Goal: Check status: Check status

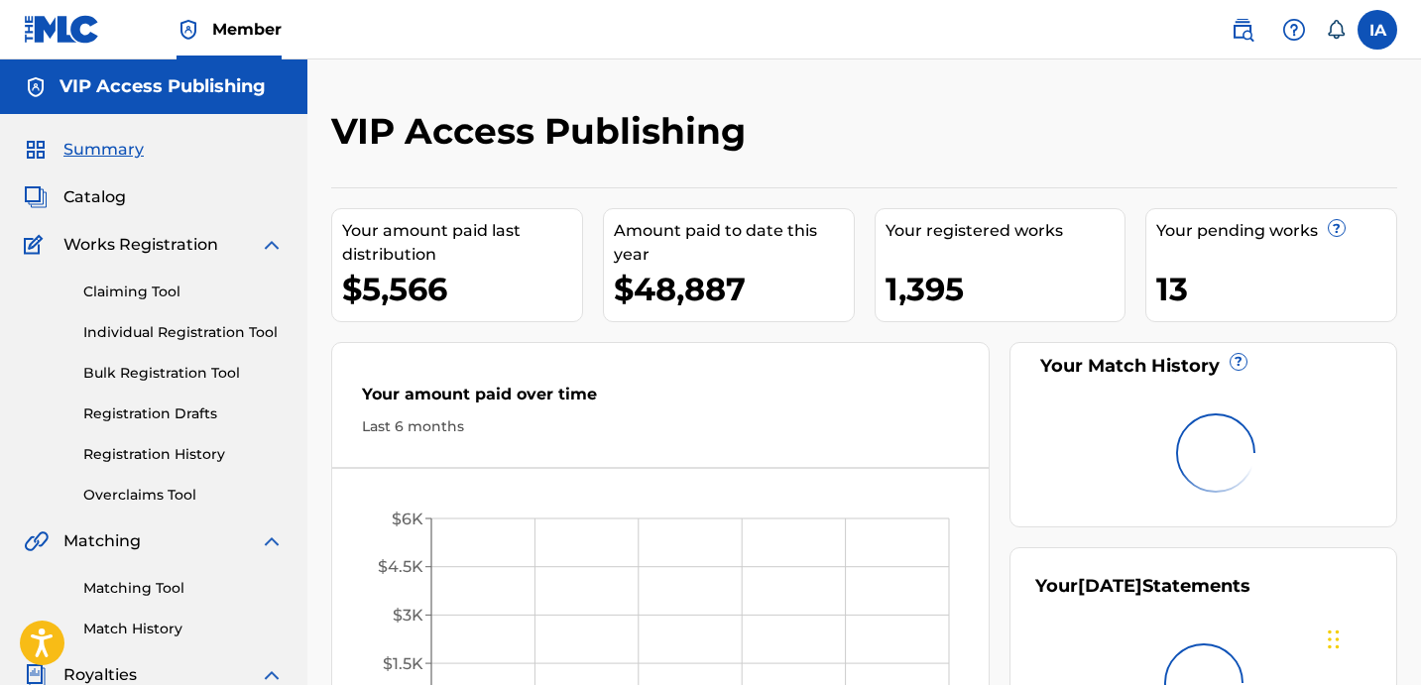
drag, startPoint x: 918, startPoint y: 194, endPoint x: 919, endPoint y: 164, distance: 30.8
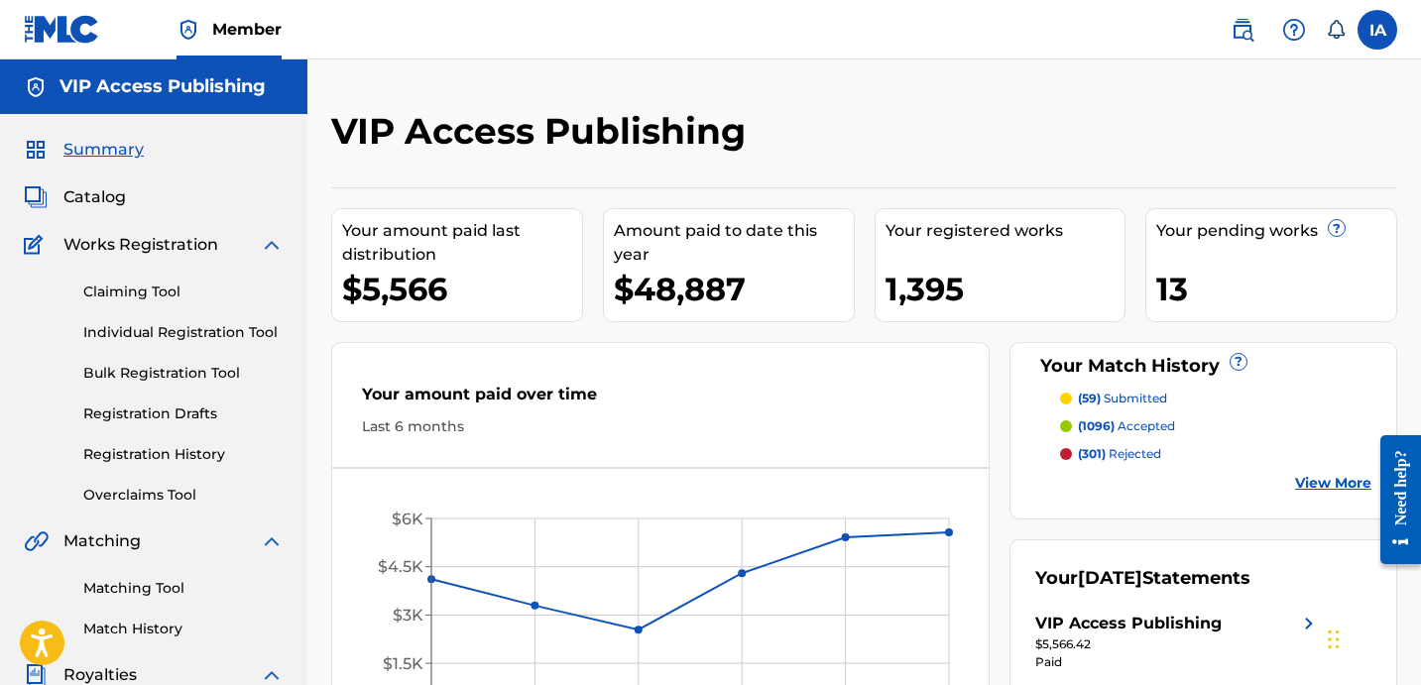
click at [633, 344] on div "Your amount paid over time Last 6 months [DATE] May '[DATE] [DATE] '[DATE] Sep …" at bounding box center [660, 552] width 658 height 420
drag, startPoint x: 253, startPoint y: 467, endPoint x: 178, endPoint y: 445, distance: 77.5
click at [252, 467] on div "Claiming Tool Individual Registration Tool Bulk Registration Tool Registration …" at bounding box center [154, 381] width 260 height 249
click at [178, 445] on link "Registration History" at bounding box center [183, 454] width 200 height 21
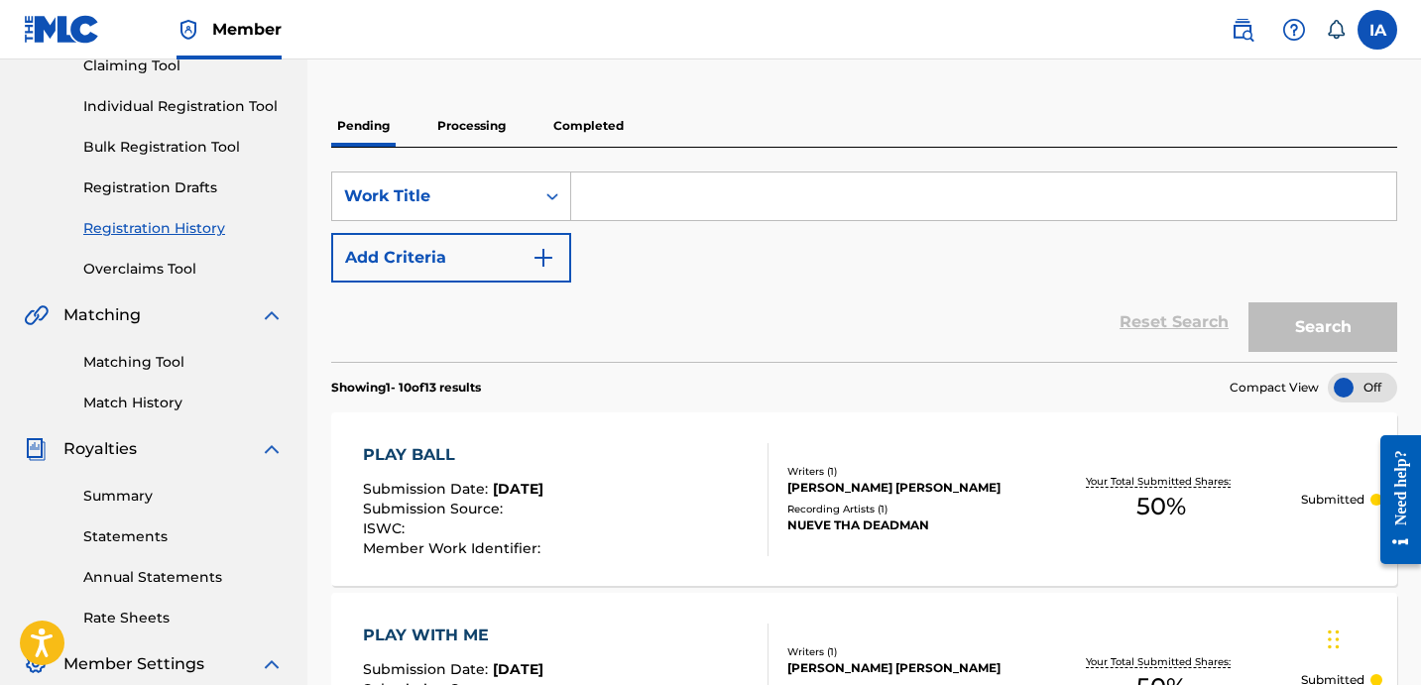
scroll to position [376, 0]
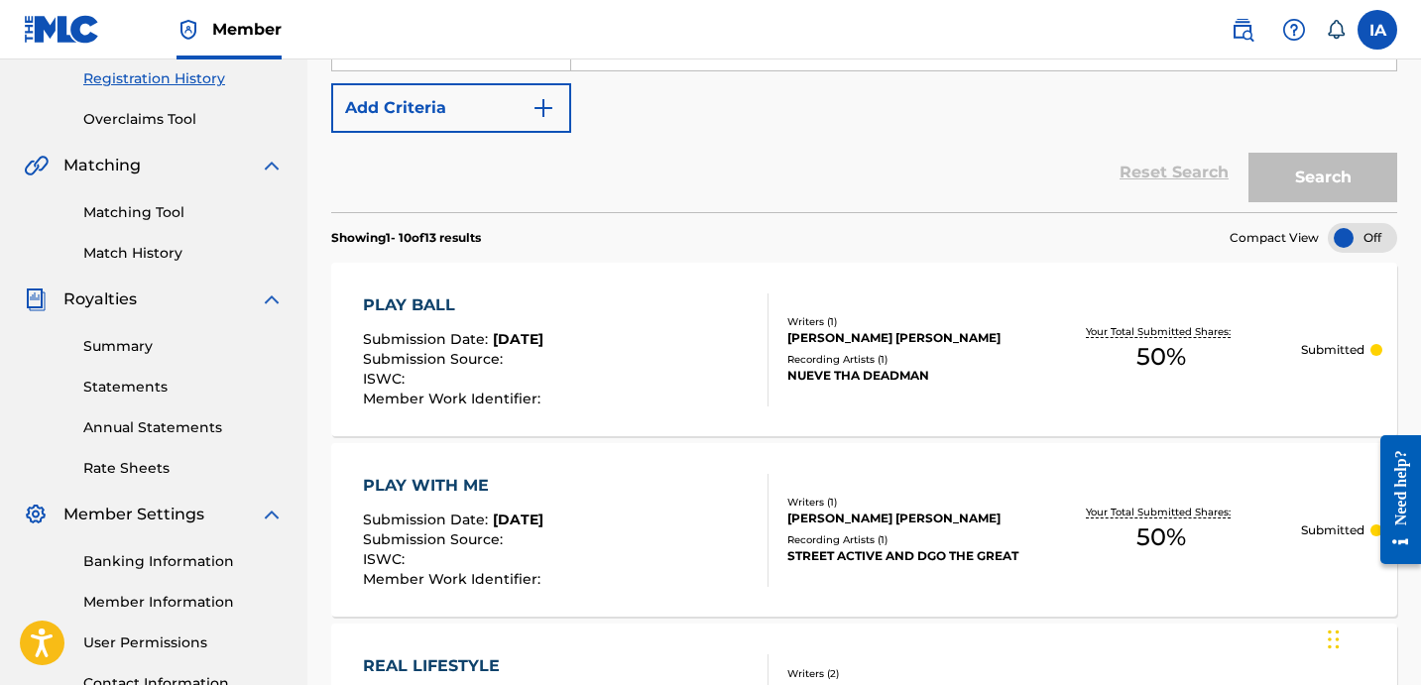
click at [715, 221] on section "Showing 1 - 10 of 13 results Compact View" at bounding box center [864, 232] width 1066 height 41
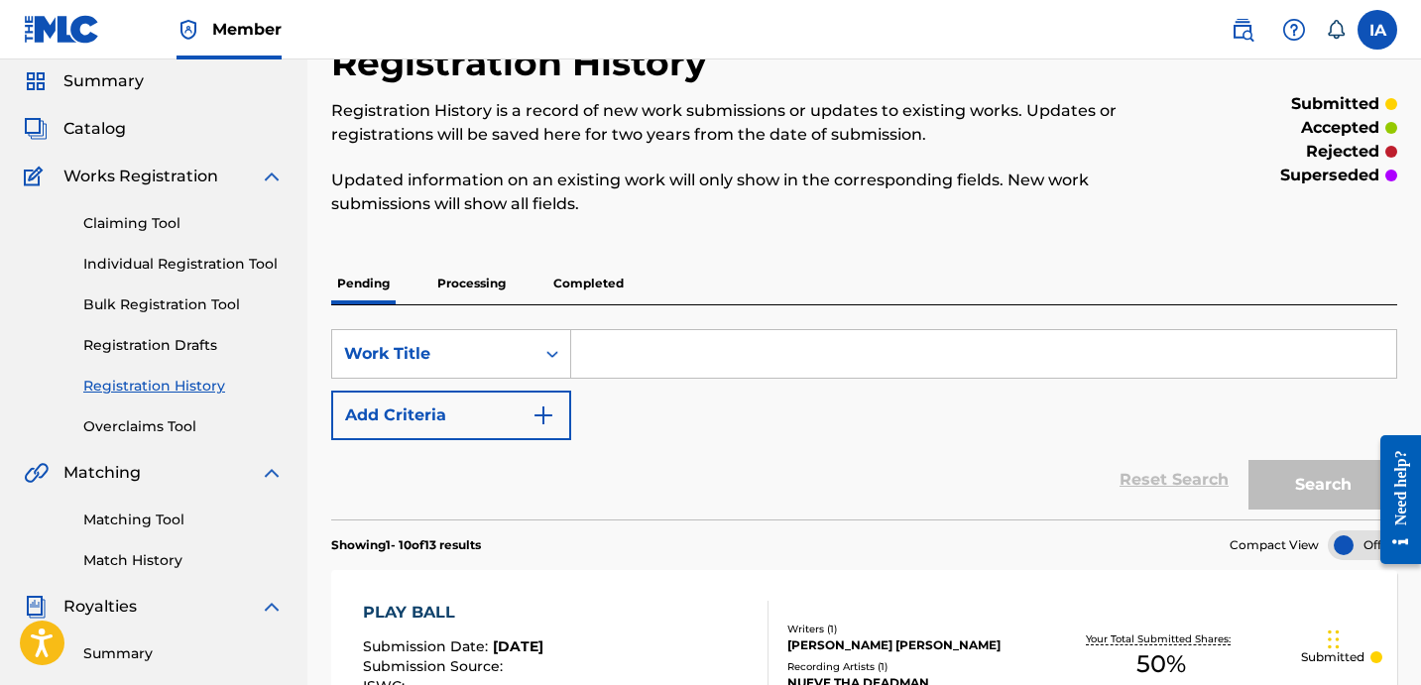
scroll to position [0, 0]
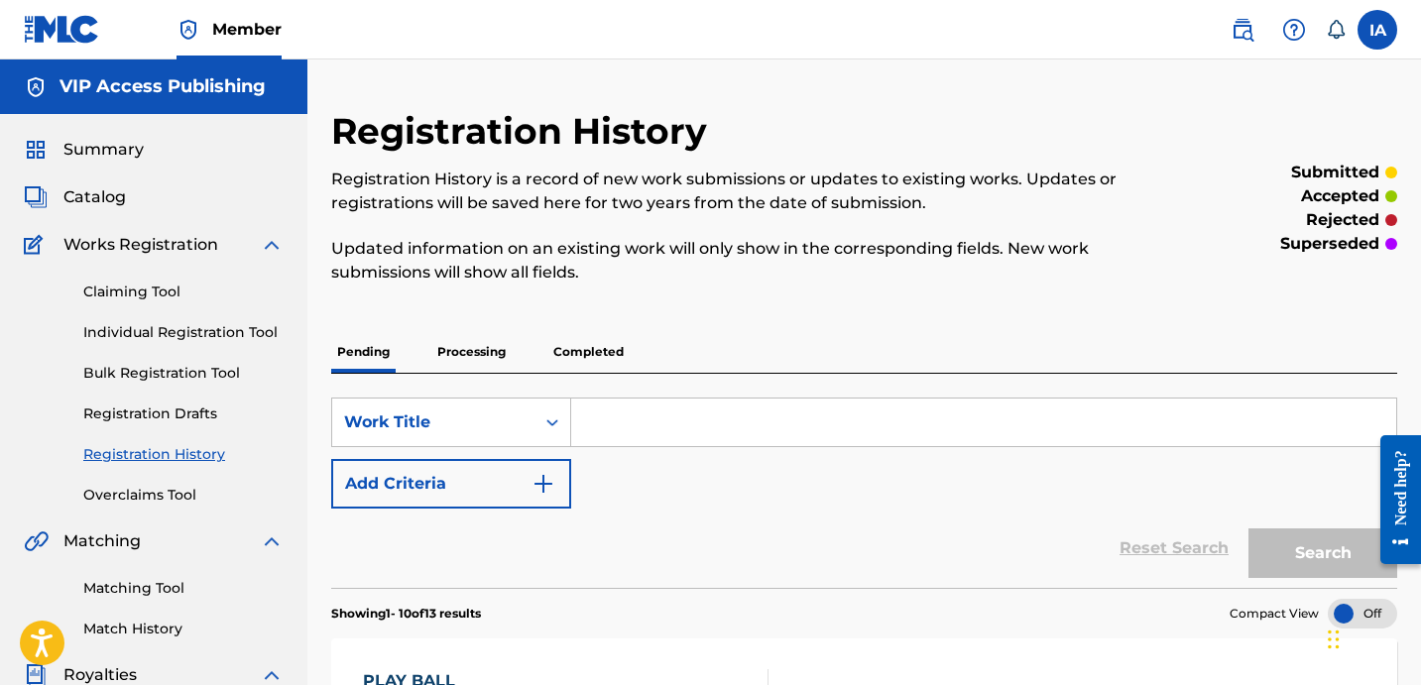
click at [1290, 335] on div "Pending Processing Completed" at bounding box center [864, 352] width 1066 height 42
click at [1287, 335] on div "Pending Processing Completed" at bounding box center [864, 352] width 1066 height 42
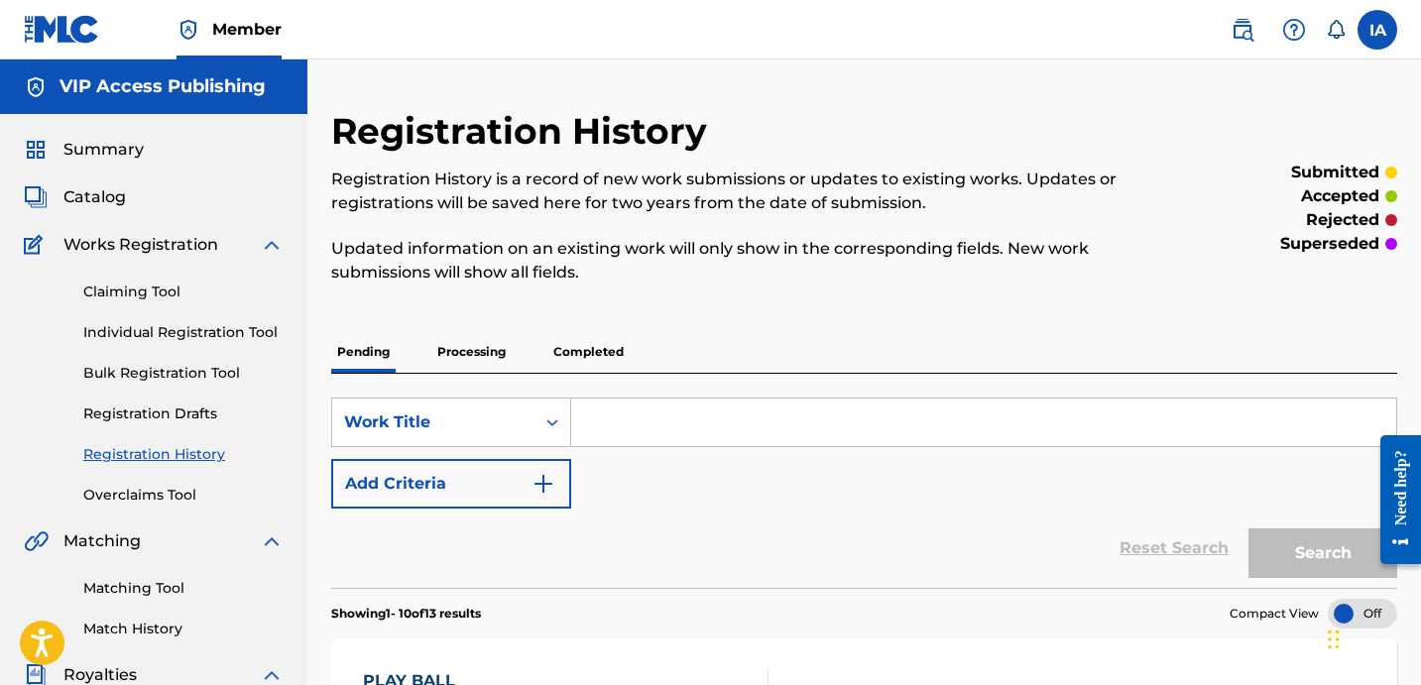
click at [1287, 335] on div "Pending Processing Completed" at bounding box center [864, 352] width 1066 height 42
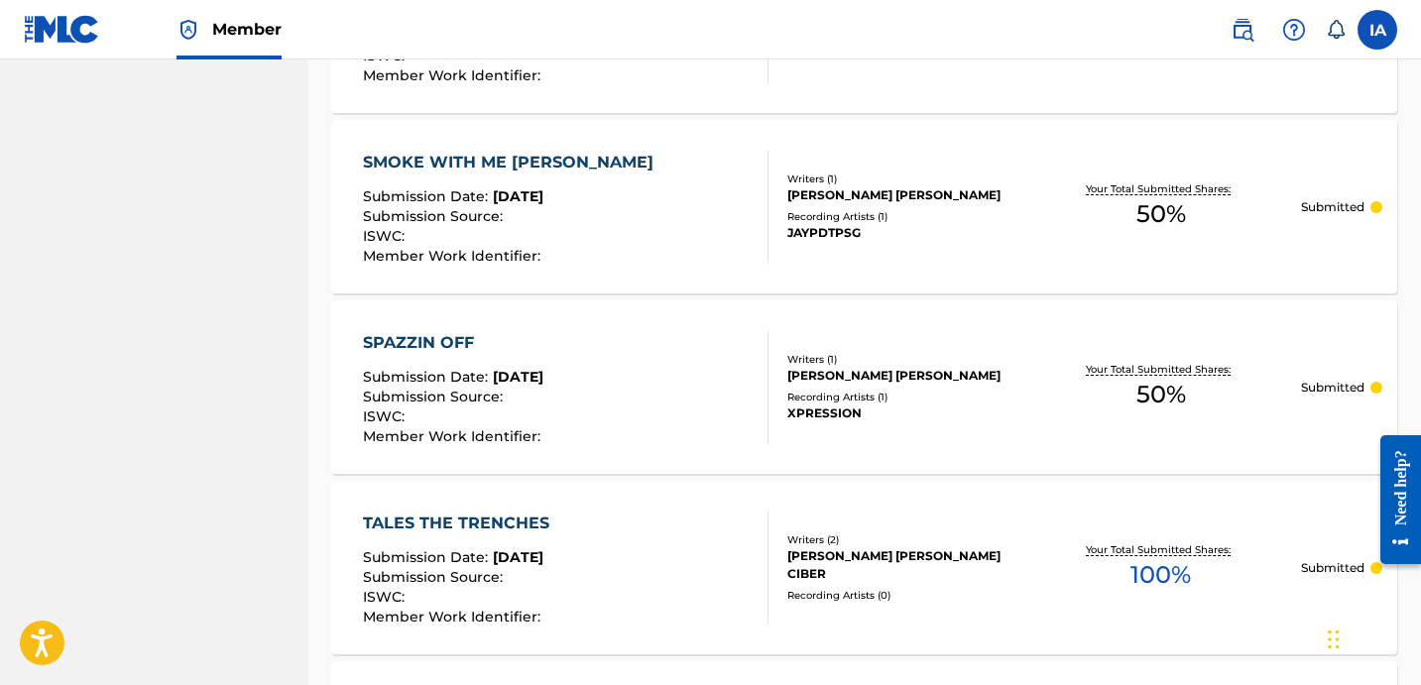
scroll to position [1980, 0]
